Goal: Task Accomplishment & Management: Complete application form

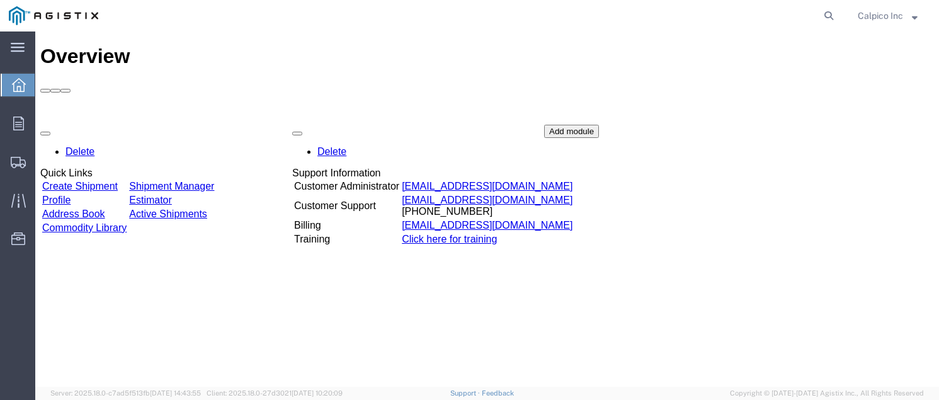
click at [118, 181] on link "Create Shipment" at bounding box center [80, 186] width 76 height 11
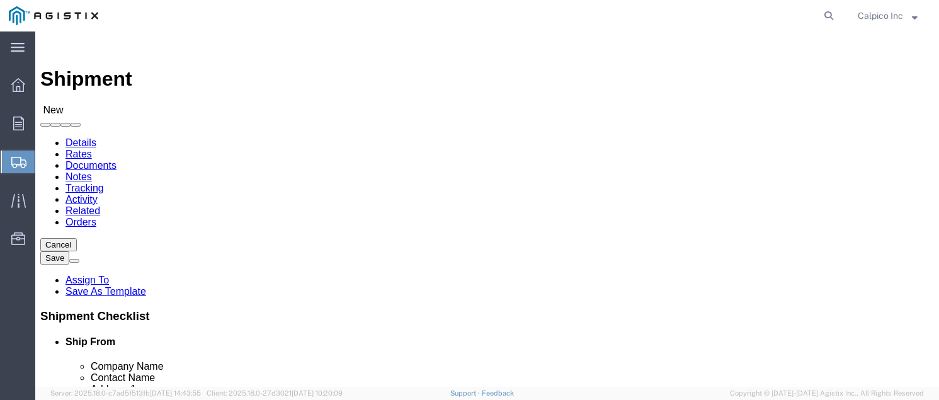
select select
click select "Select Calpico PG&E"
select select "9596"
click select "Select Calpico PG&E"
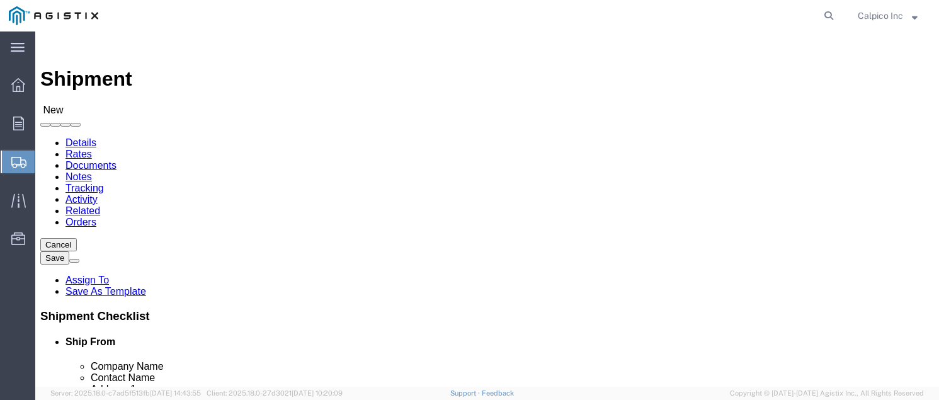
select select "PURCHORD"
select select
drag, startPoint x: 445, startPoint y: 186, endPoint x: 440, endPoint y: 174, distance: 13.6
click select "Select All Others [GEOGRAPHIC_DATA] [GEOGRAPHIC_DATA] [GEOGRAPHIC_DATA] [GEOGRA…"
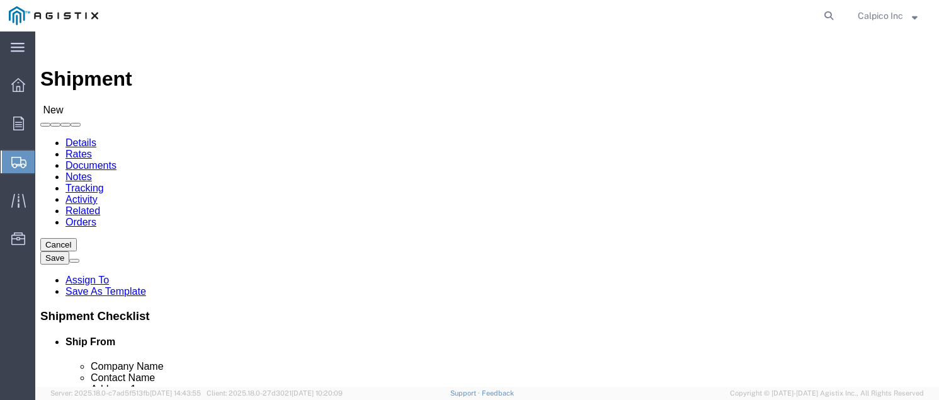
select select "19740"
click select "Select All Others [GEOGRAPHIC_DATA] [GEOGRAPHIC_DATA] [GEOGRAPHIC_DATA] [GEOGRA…"
select select "MYPROFILE"
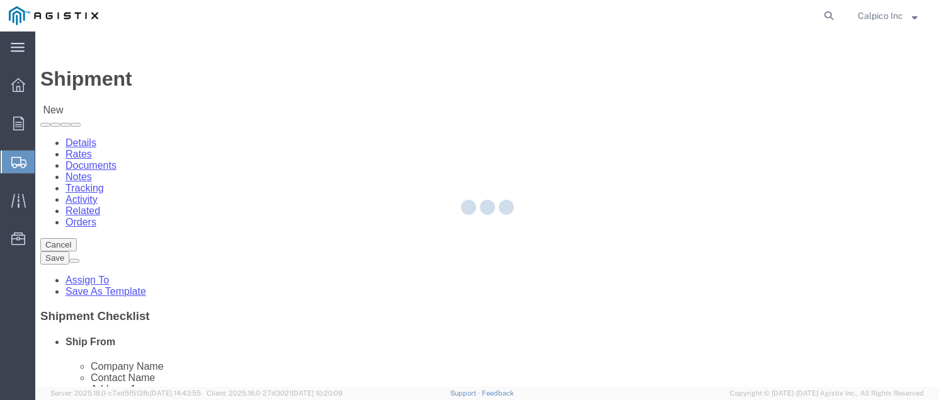
type input "CALPICO"
type input "Calpico Inc"
type input "[STREET_ADDRESS]"
type input "[GEOGRAPHIC_DATA]"
type input "94080"
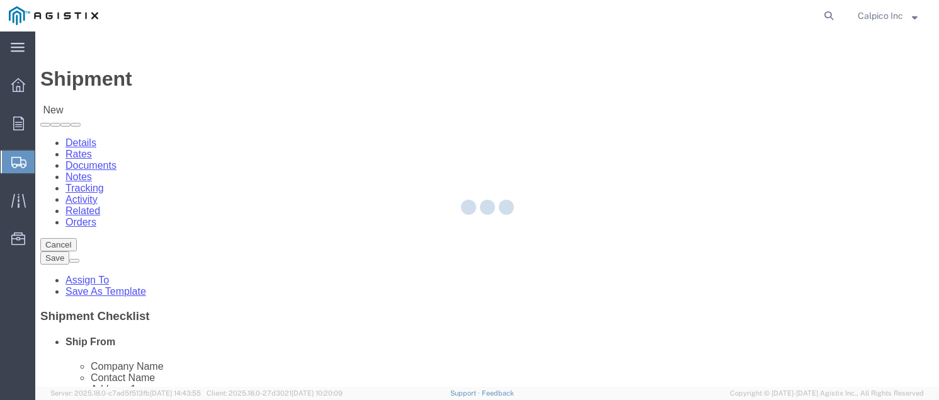
type input "6505882241"
type input "[EMAIL_ADDRESS][DOMAIN_NAME]"
checkbox input "true"
select select "CA"
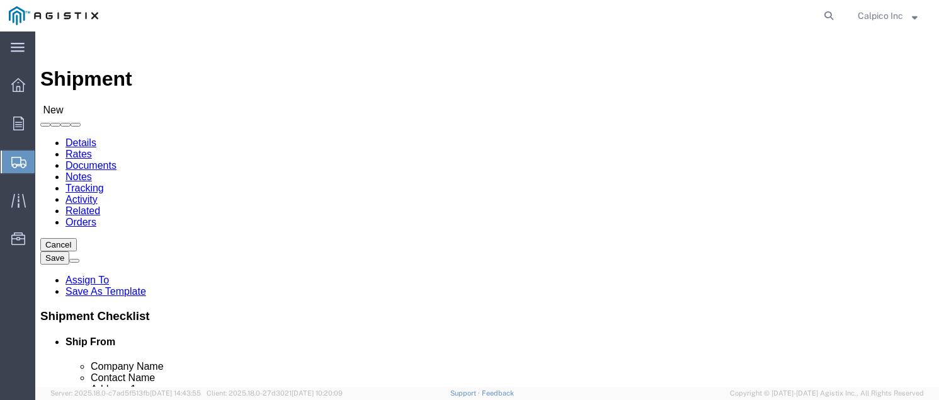
click input "text"
type input "pg"
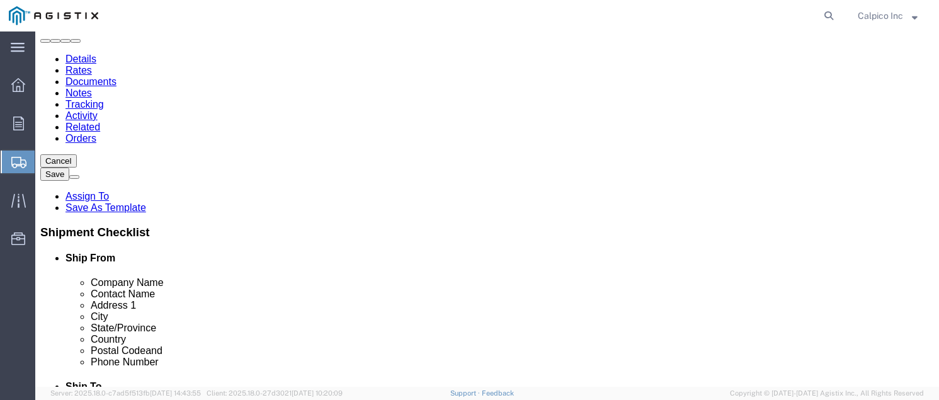
click p "PGE FREMONT - PG&E - (PG&E) [STREET_ADDRESS][PERSON_NAME][PERSON_NAME]"
select select
type input "PGE FREMONT"
type input "PG&E"
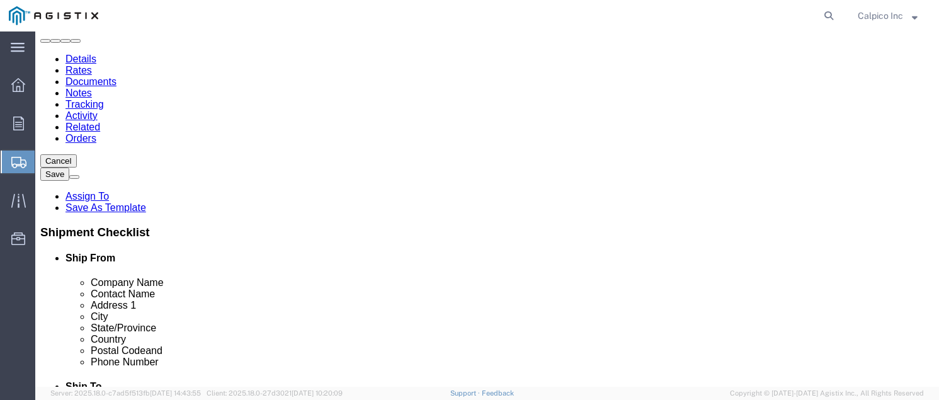
type input "[STREET_ADDRESS][PERSON_NAME]"
type input "FREMONT"
type input "94538"
type input "6505882241"
select select "CA"
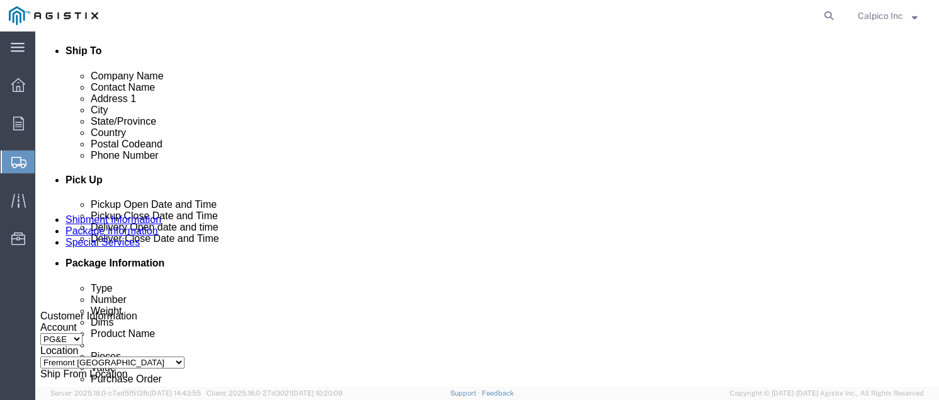
scroll to position [503, 0]
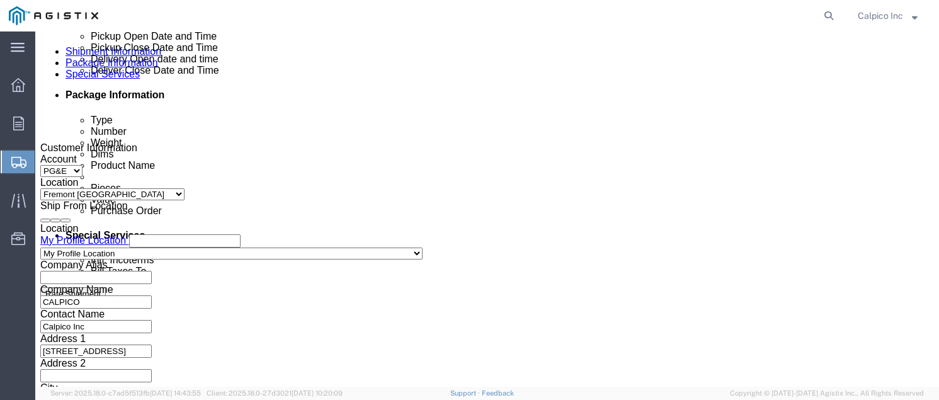
type input "PGE FREMONT"
click div
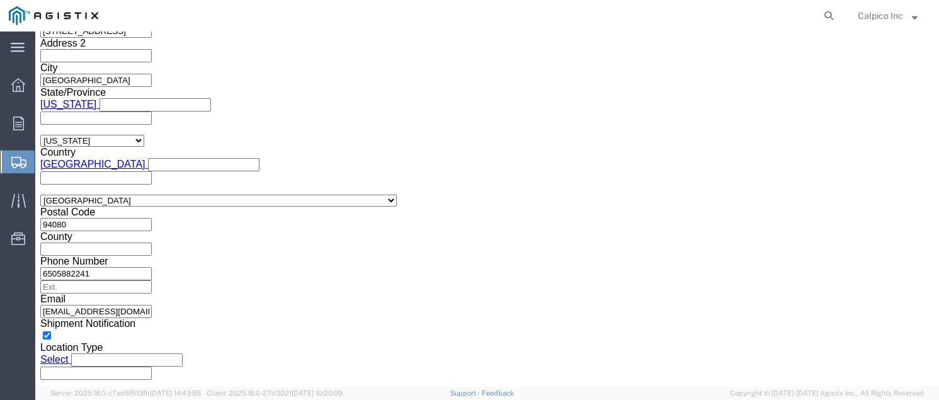
click button "Apply"
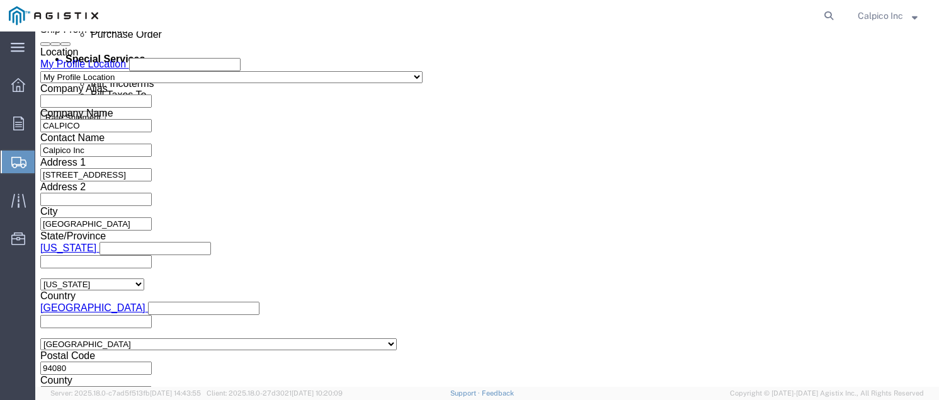
scroll to position [739, 0]
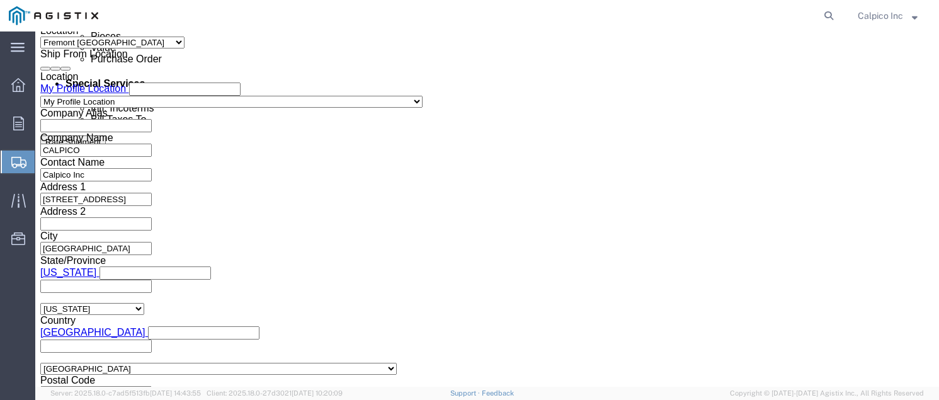
click div
click button "Apply"
click input "text"
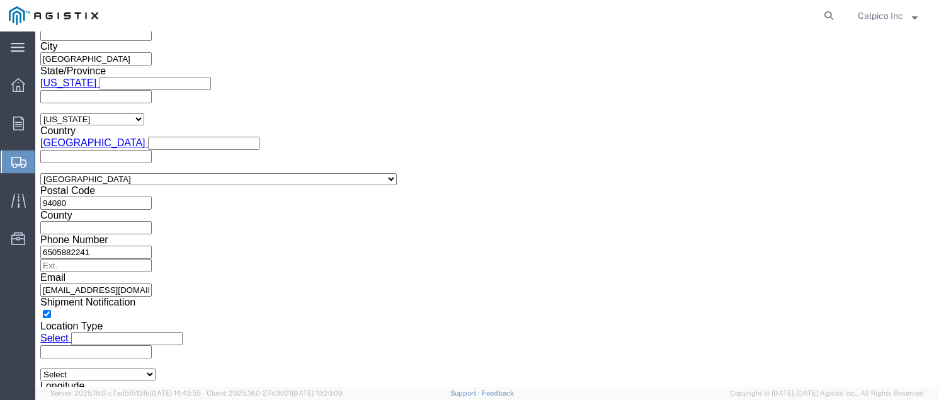
scroll to position [930, 0]
type input "3501419469"
click button "Continue"
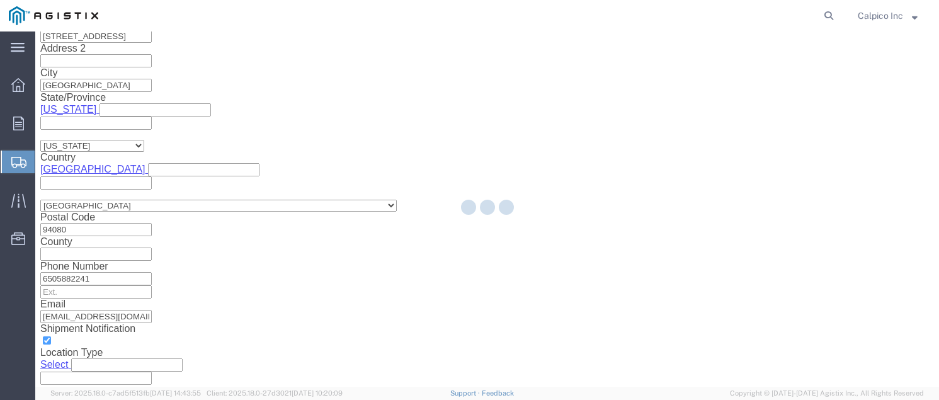
scroll to position [69, 0]
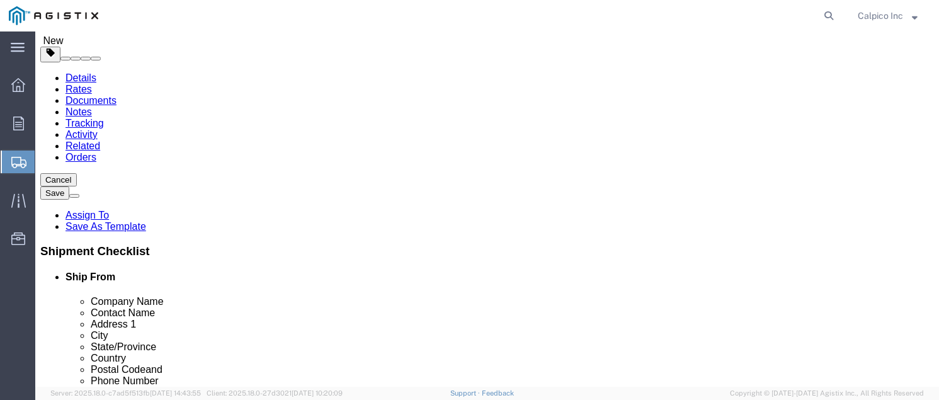
click select "Select Bulk Bundle(s) Cardboard Box(es) Carton(s) Crate(s) Drum(s) (Fiberboard)…"
select select "YRPK"
click input "text"
type input "19"
type input "10"
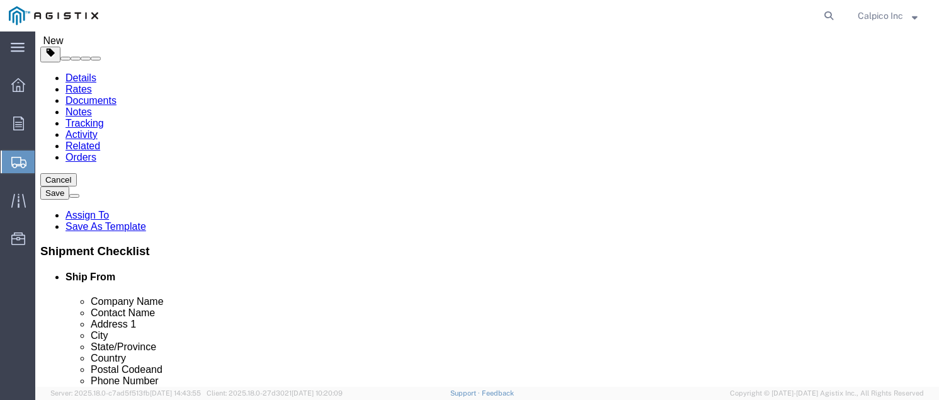
type input "10"
type input "16"
click link "Add Content"
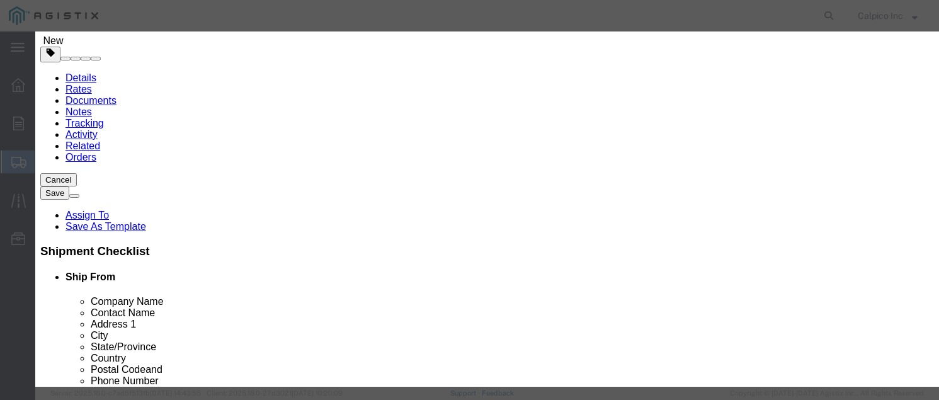
click input "text"
type input "Cover Vent Regulator"
type input "22"
click input "text"
type input "556.60"
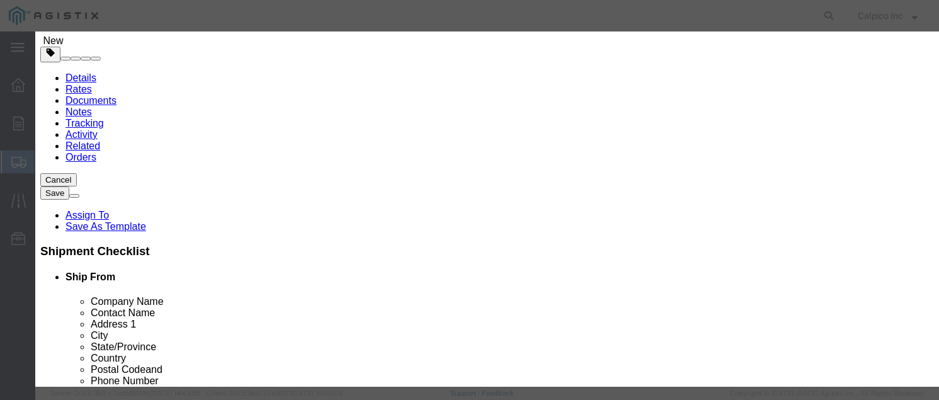
click button "Save & Close"
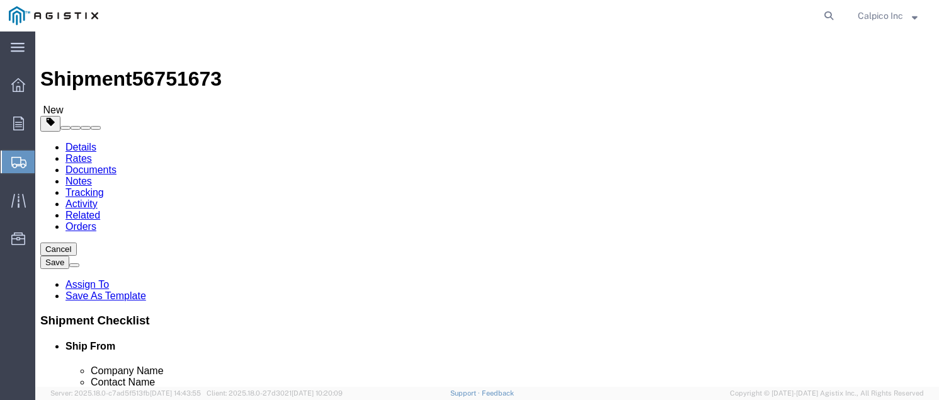
scroll to position [168, 0]
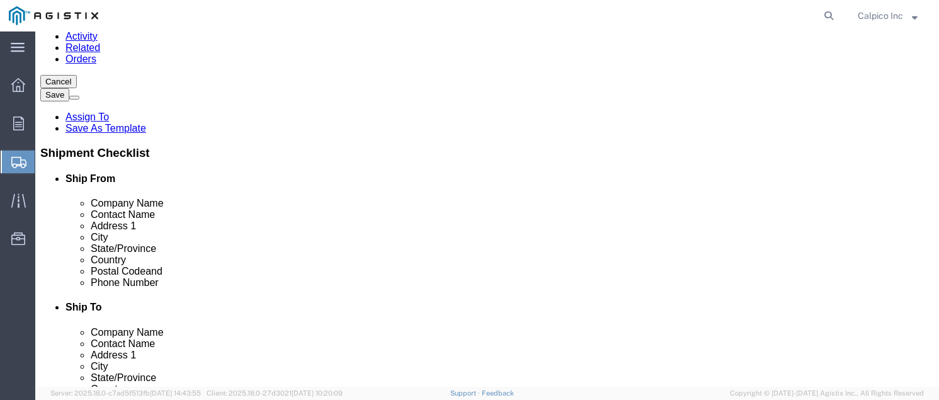
click button "Rate Shipment"
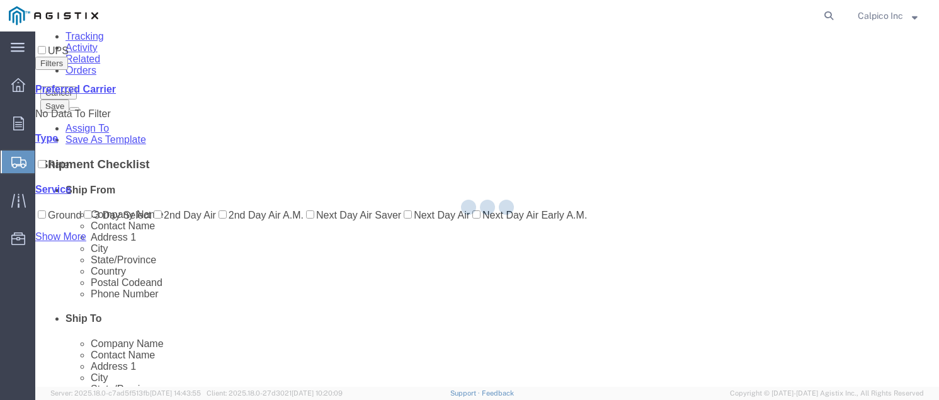
scroll to position [0, 0]
